Goal: Information Seeking & Learning: Learn about a topic

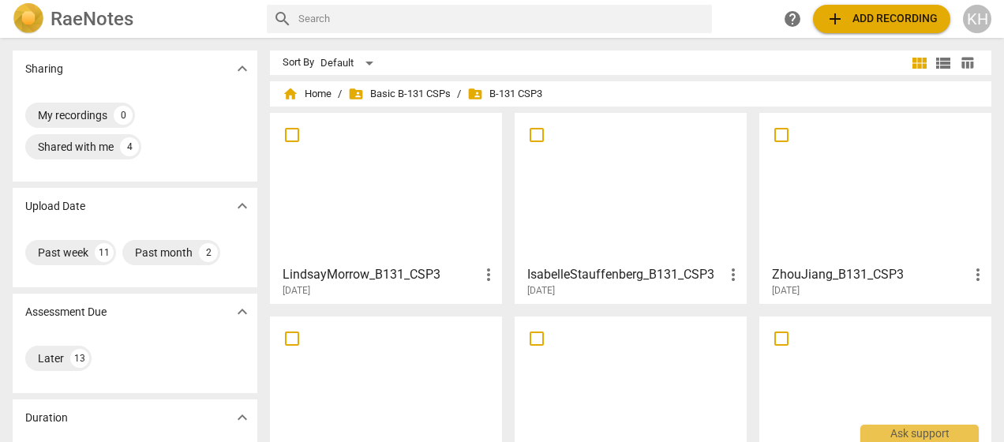
click at [497, 99] on span "folder_shared B-131 CSP3" at bounding box center [504, 94] width 75 height 16
click at [414, 91] on span "folder_shared Basic B-131 CSPs" at bounding box center [399, 94] width 103 height 16
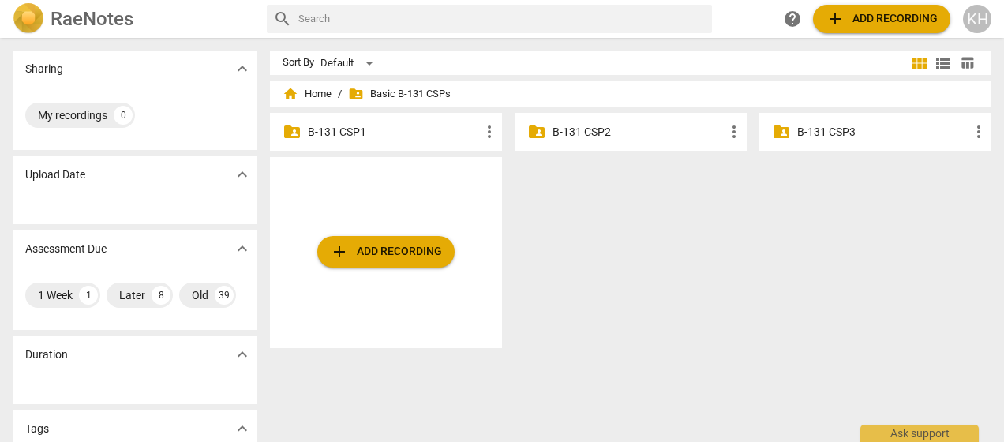
click at [844, 137] on p "B-131 CSP3" at bounding box center [883, 132] width 172 height 17
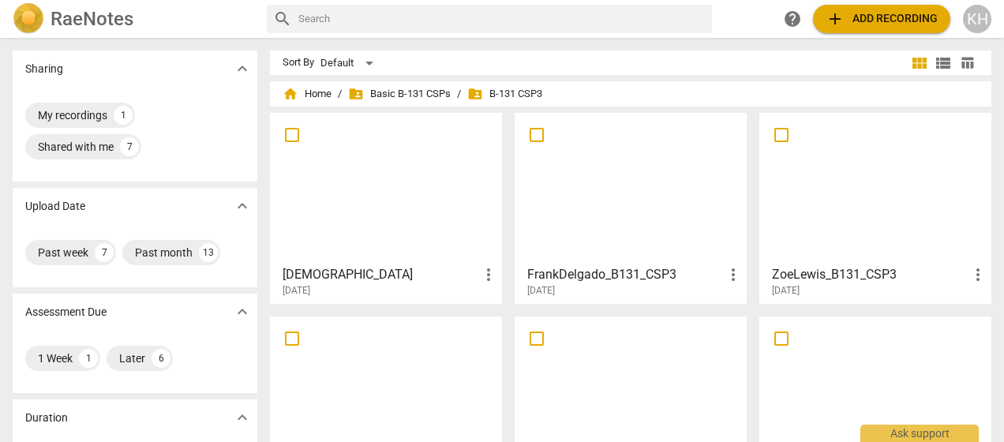
click at [382, 275] on h3 "[DEMOGRAPHIC_DATA]" at bounding box center [381, 274] width 197 height 19
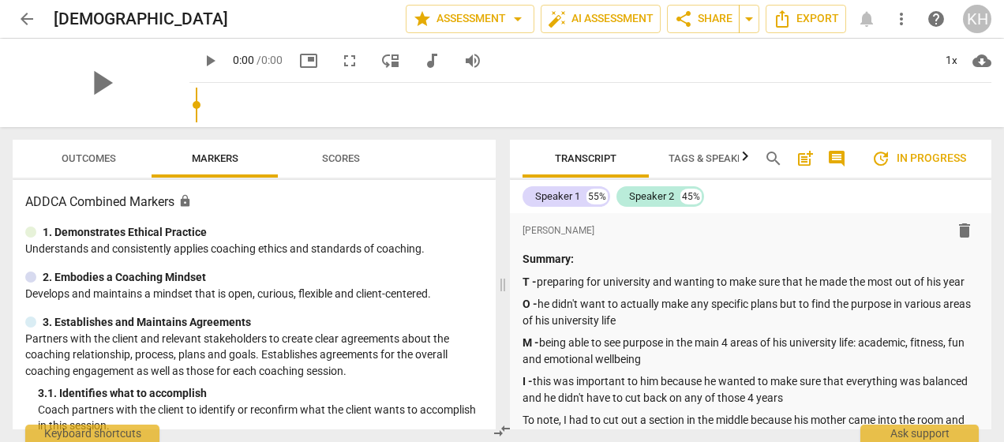
click at [337, 156] on span "Scores" at bounding box center [341, 158] width 38 height 12
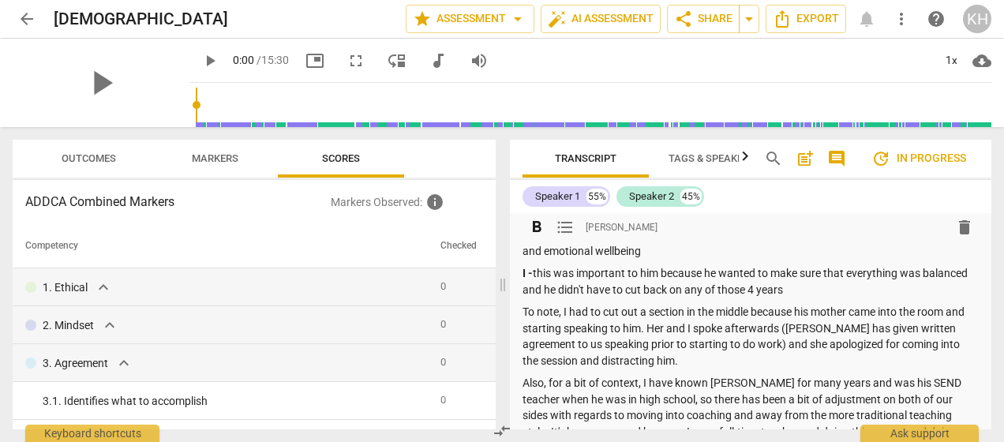
scroll to position [108, 0]
click at [827, 290] on p "I - this was important to him because he wanted to make sure that everything wa…" at bounding box center [750, 281] width 456 height 32
click at [698, 339] on p "To note, I had to cut out a section in the middle because his mother came into …" at bounding box center [750, 336] width 456 height 65
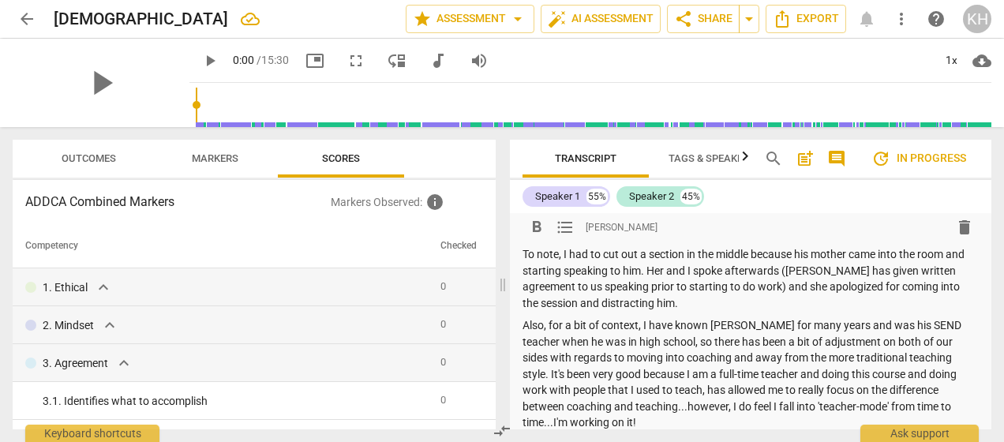
scroll to position [159, 0]
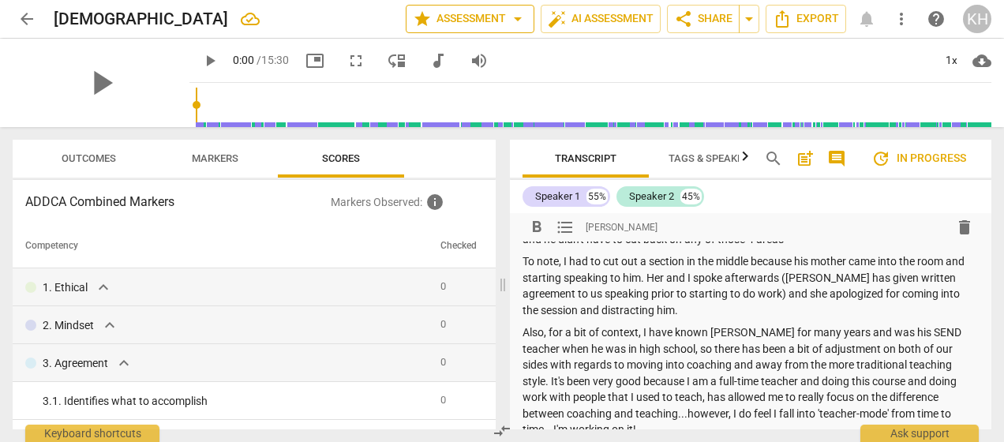
click at [470, 16] on span "star Assessment arrow_drop_down" at bounding box center [470, 18] width 114 height 19
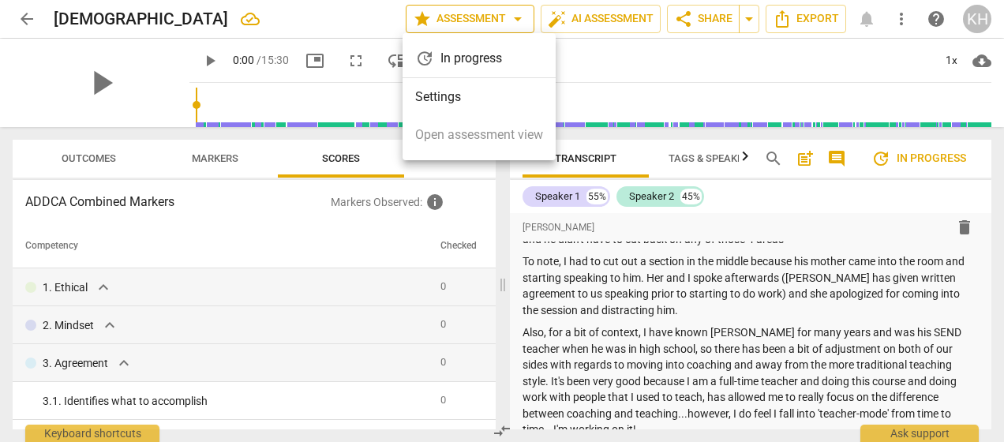
click at [470, 16] on div at bounding box center [502, 221] width 1004 height 442
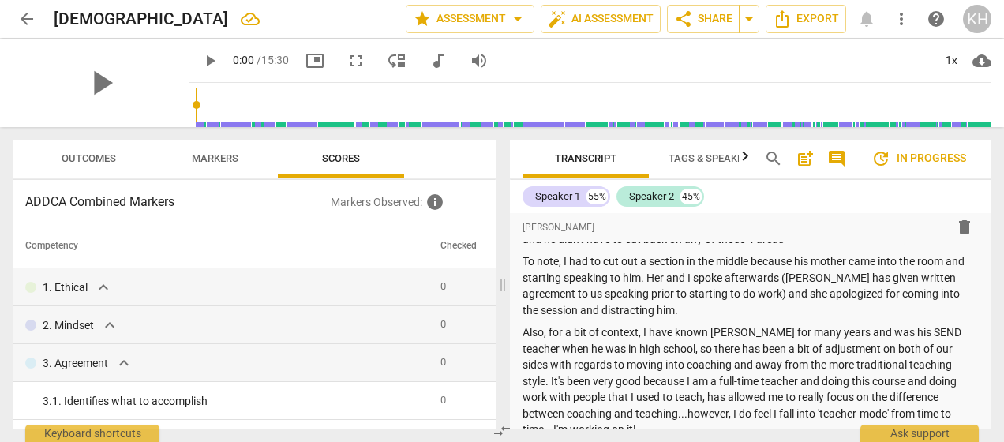
click at [292, 215] on div "ADDCA Combined Markers Markers Observed : info Competency Checked 1. Ethical ex…" at bounding box center [254, 304] width 483 height 249
click at [21, 24] on span "arrow_back" at bounding box center [26, 18] width 19 height 19
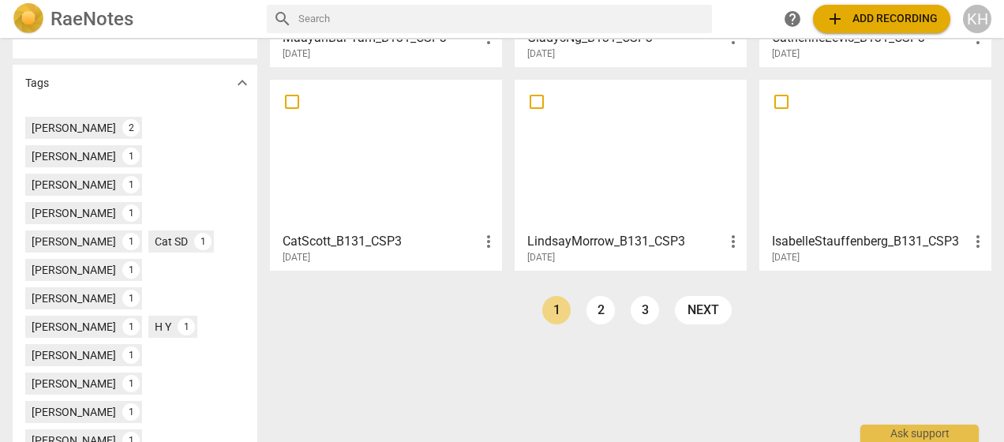
scroll to position [437, 0]
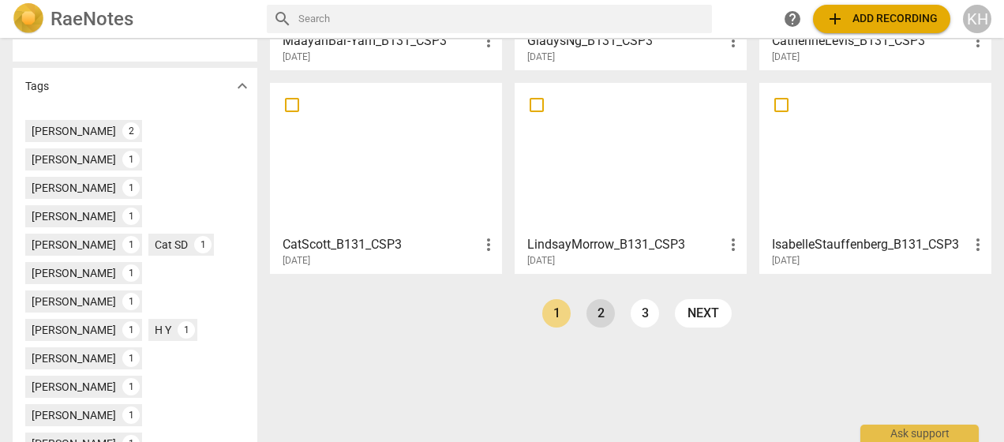
click at [592, 323] on link "2" at bounding box center [600, 313] width 28 height 28
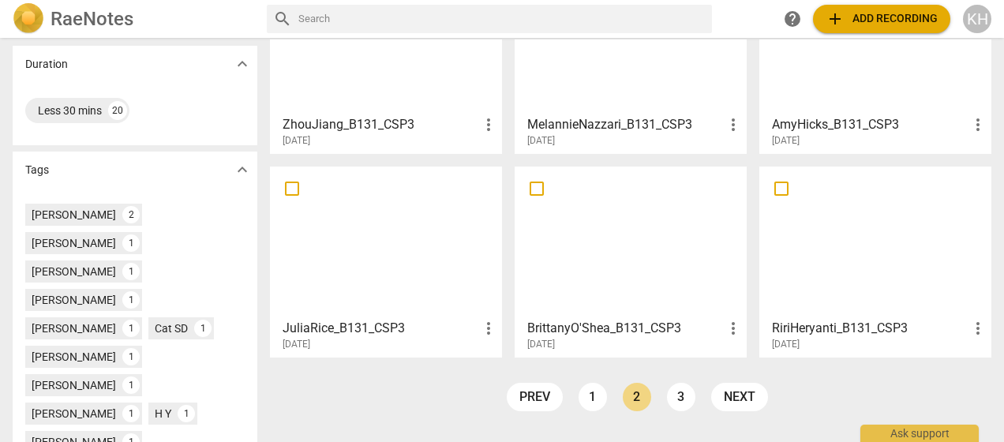
scroll to position [369, 0]
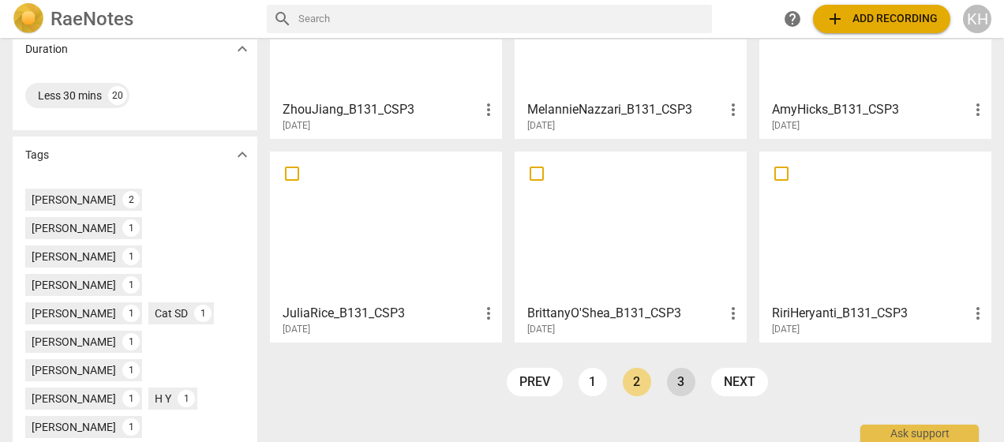
click at [675, 376] on link "3" at bounding box center [681, 382] width 28 height 28
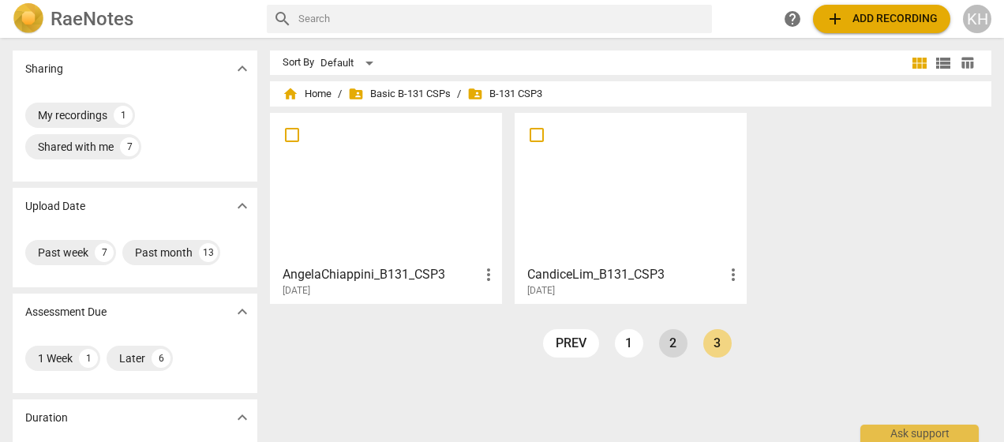
click at [668, 341] on link "2" at bounding box center [673, 343] width 28 height 28
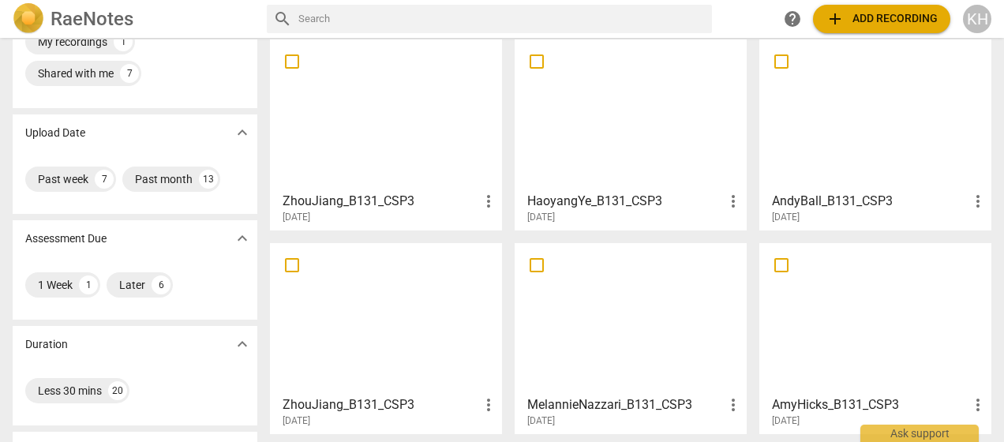
scroll to position [74, 0]
click at [847, 85] on div at bounding box center [875, 114] width 221 height 140
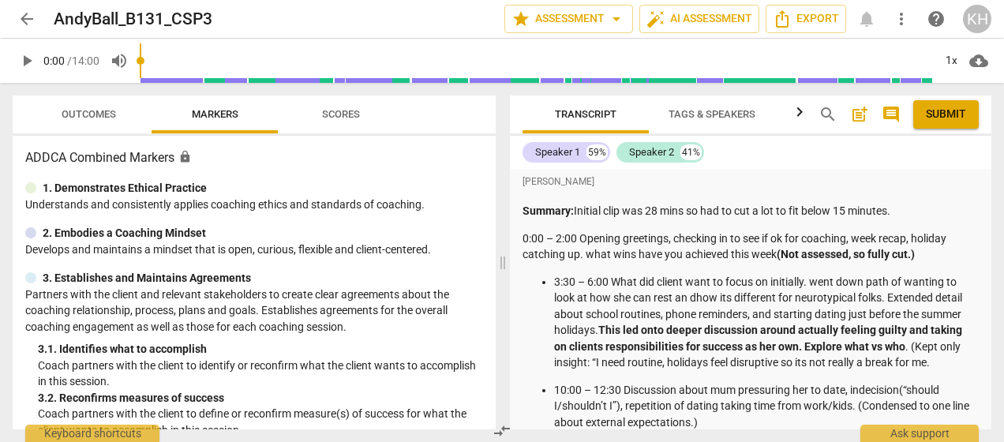
click at [331, 114] on span "Scores" at bounding box center [341, 114] width 38 height 12
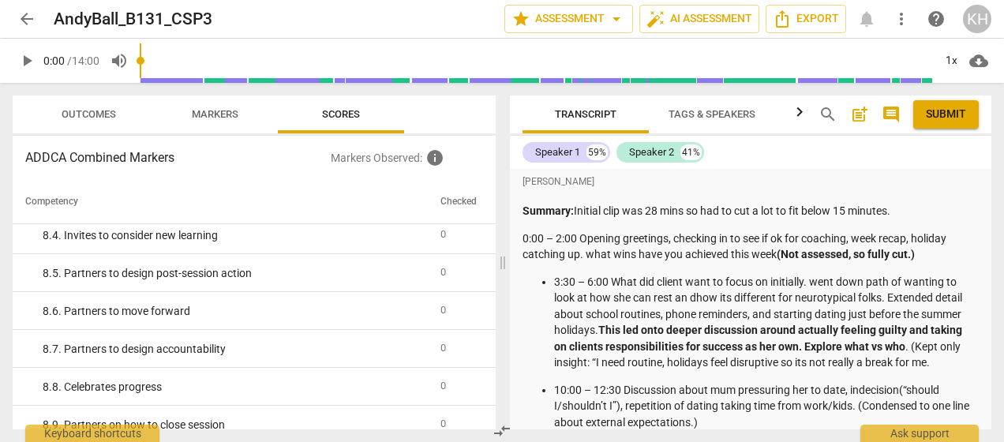
scroll to position [1485, 0]
click at [797, 114] on icon "button" at bounding box center [799, 112] width 19 height 19
click at [709, 113] on span "Analytics" at bounding box center [730, 114] width 54 height 12
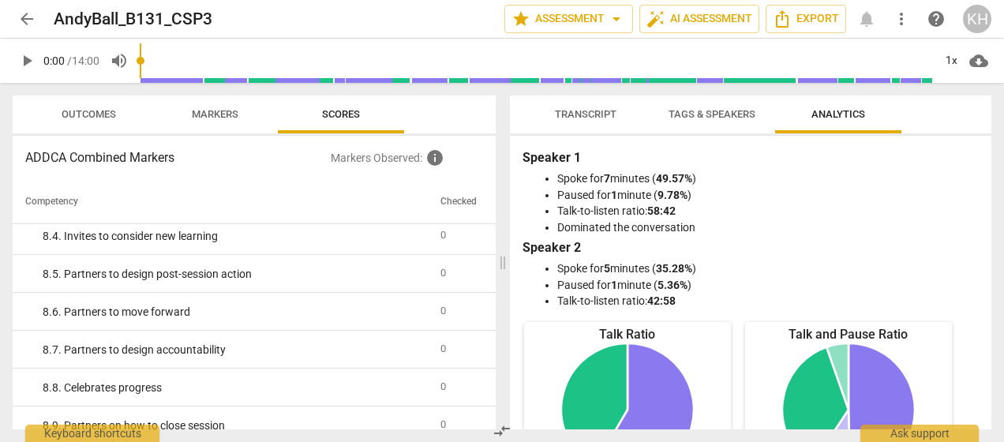
scroll to position [0, 0]
click at [223, 118] on span "Markers" at bounding box center [215, 114] width 47 height 12
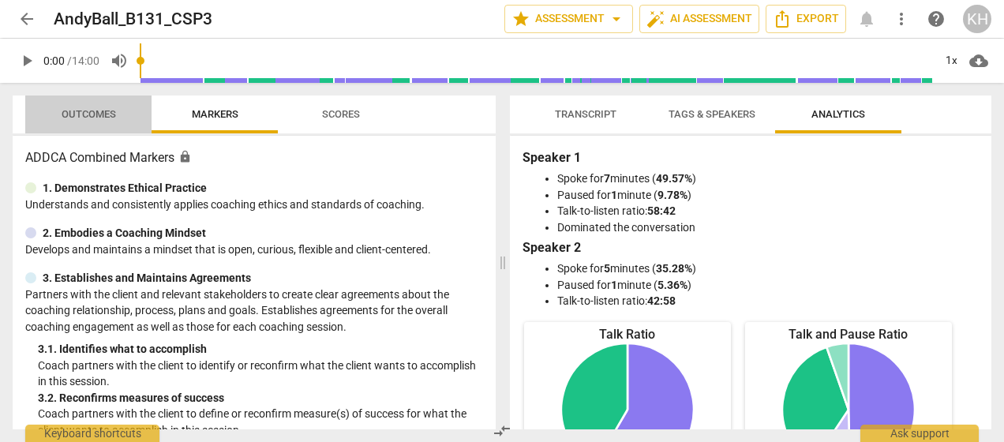
click at [95, 98] on button "Outcomes" at bounding box center [88, 114] width 126 height 38
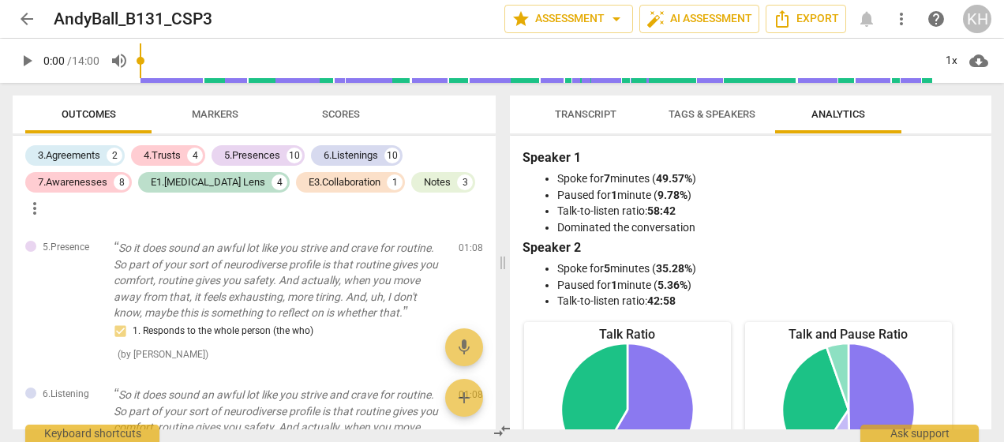
click at [28, 24] on span "arrow_back" at bounding box center [26, 18] width 19 height 19
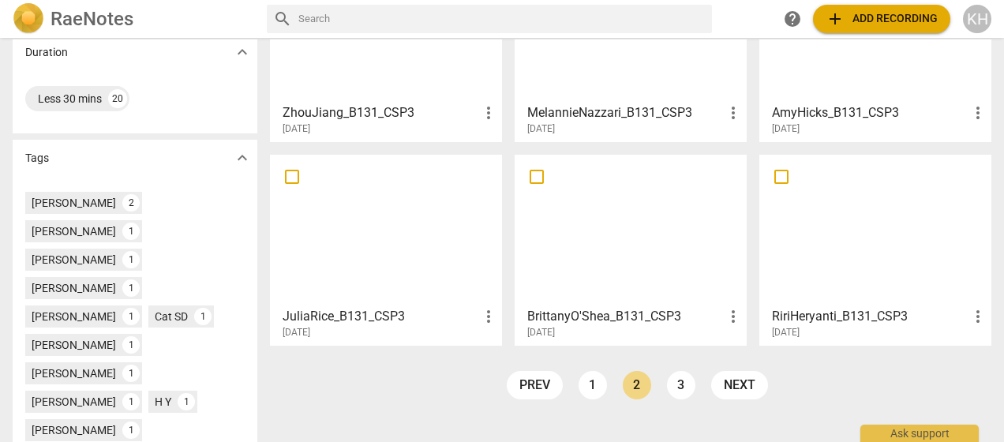
scroll to position [369, 0]
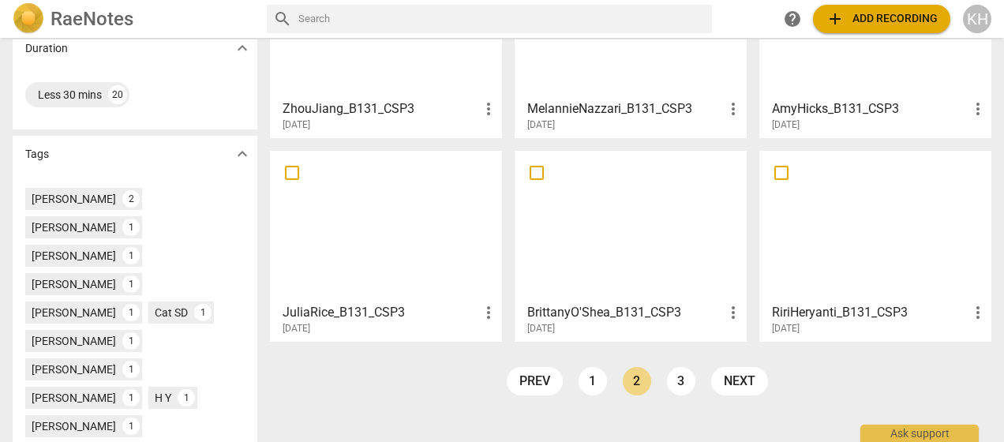
click at [444, 244] on div at bounding box center [385, 226] width 221 height 140
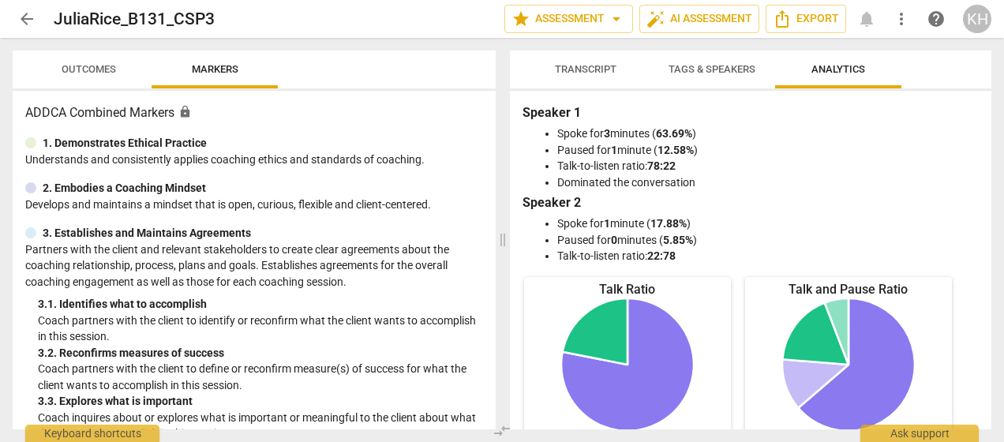
click at [93, 65] on span "Outcomes" at bounding box center [89, 69] width 54 height 12
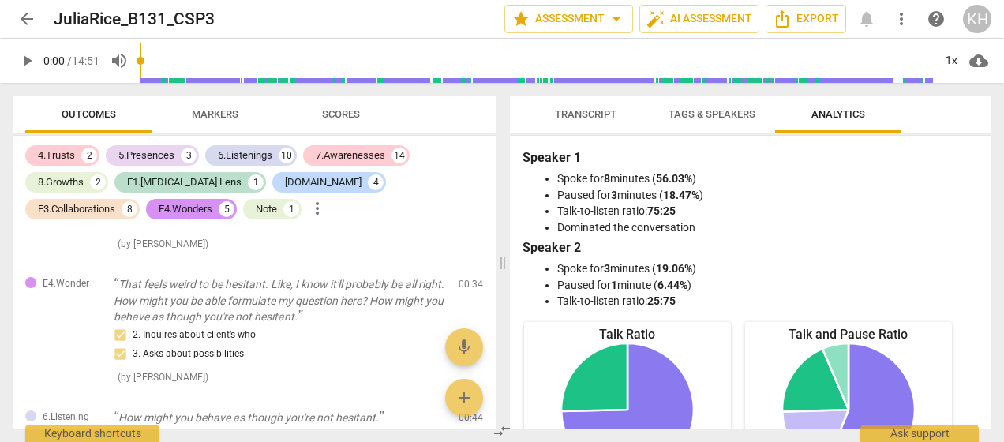
scroll to position [277, 0]
